Goal: Navigation & Orientation: Understand site structure

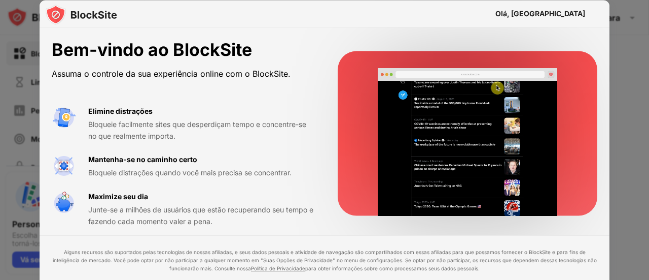
click at [116, 122] on font "Bloqueie facilmente sites que desperdiçam tempo e concentre-se no que realmente…" at bounding box center [197, 130] width 218 height 20
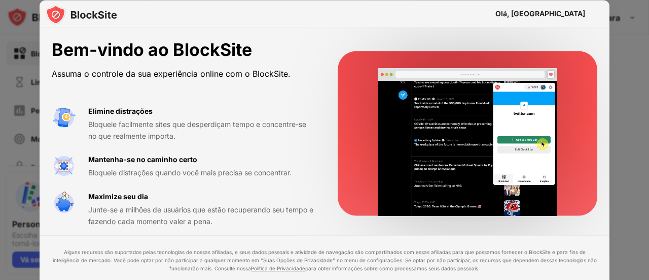
click at [111, 166] on div "Mantenha-se no caminho certo Bloqueie distrações quando você mais precisa se co…" at bounding box center [200, 166] width 225 height 25
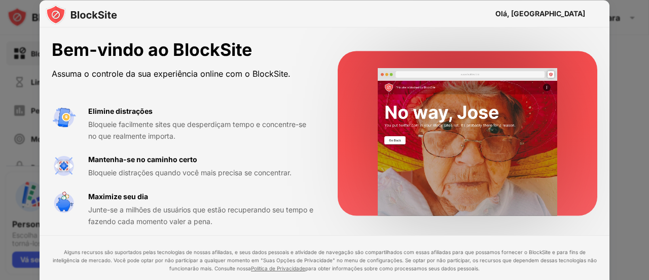
click at [117, 196] on font "Maximize seu dia" at bounding box center [118, 195] width 60 height 9
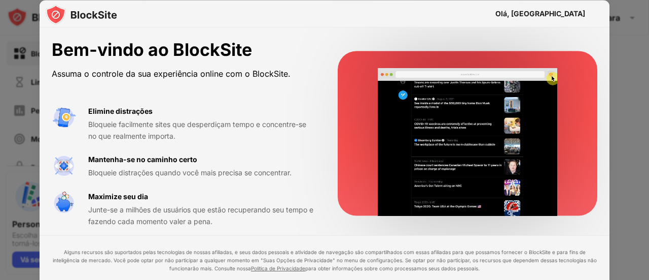
click at [619, 131] on div at bounding box center [324, 140] width 649 height 280
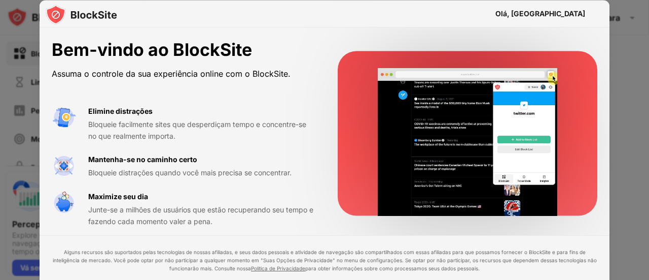
drag, startPoint x: 0, startPoint y: 0, endPoint x: 635, endPoint y: 76, distance: 639.3
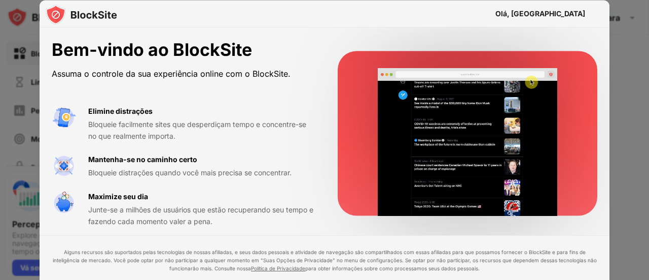
click at [635, 76] on div at bounding box center [324, 140] width 649 height 280
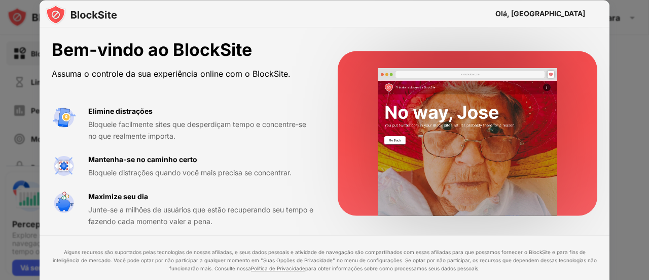
click at [635, 76] on div at bounding box center [324, 140] width 649 height 280
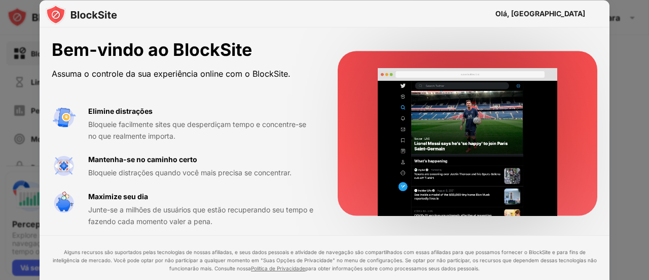
click at [635, 76] on div at bounding box center [324, 140] width 649 height 280
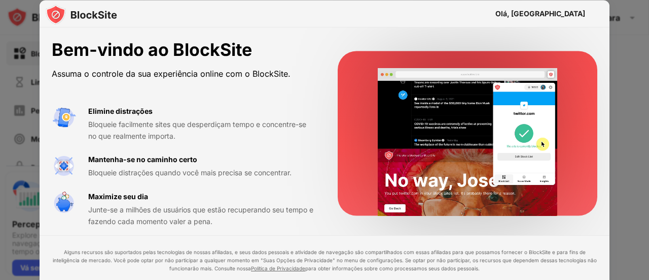
click at [635, 76] on div at bounding box center [324, 140] width 649 height 280
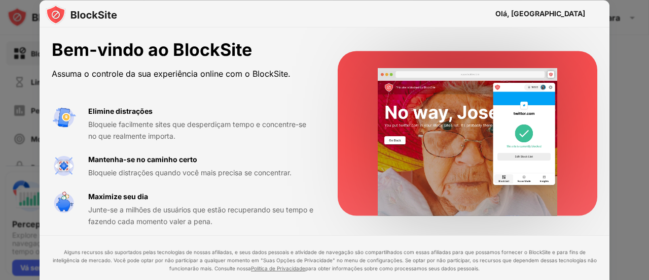
click at [635, 76] on div at bounding box center [324, 140] width 649 height 280
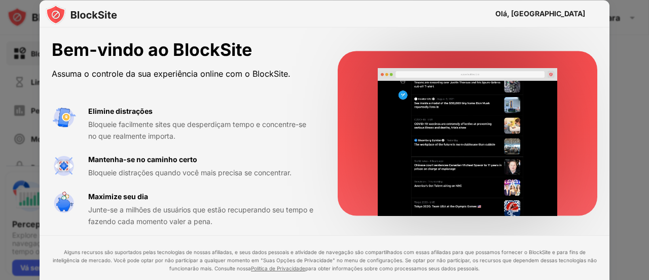
click at [635, 76] on div at bounding box center [324, 140] width 649 height 280
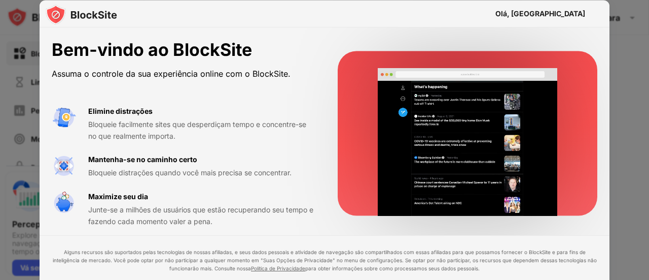
click at [635, 76] on div at bounding box center [324, 140] width 649 height 280
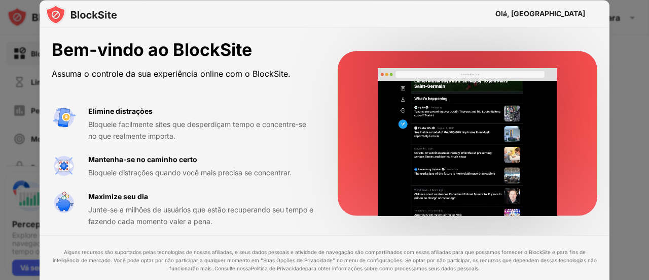
click at [287, 267] on font "Política de Privacidade" at bounding box center [278, 268] width 54 height 6
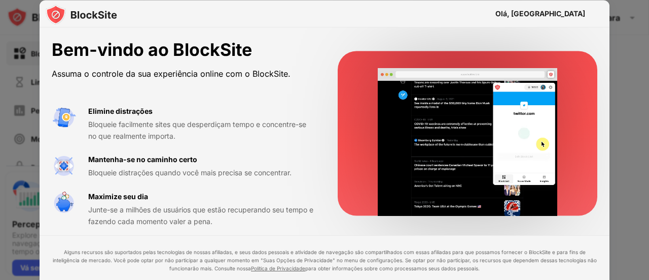
click at [22, 215] on div at bounding box center [324, 140] width 649 height 280
